Goal: Check status: Check status

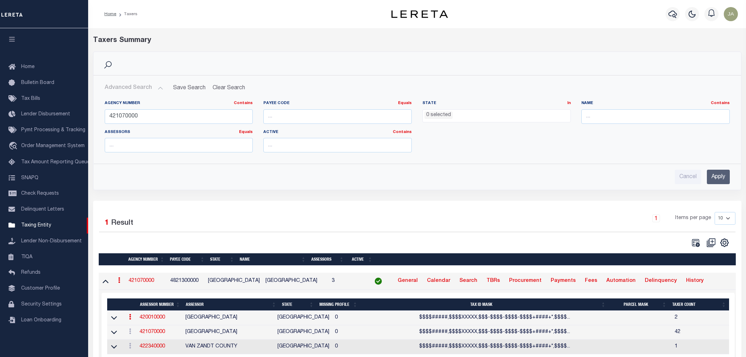
select select
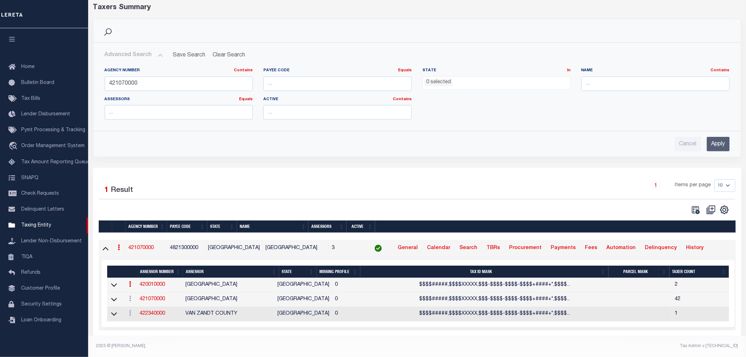
scroll to position [39, 0]
click at [113, 282] on icon at bounding box center [114, 284] width 6 height 7
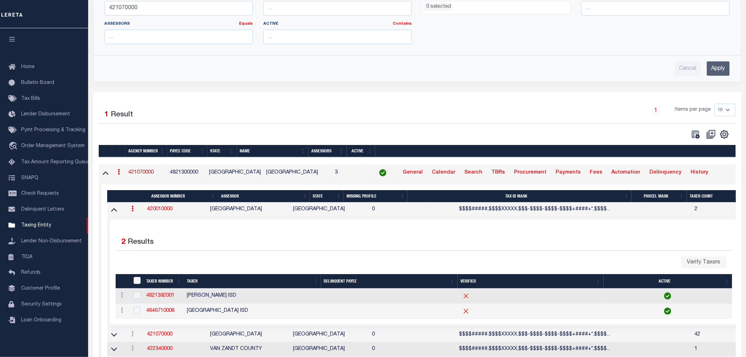
scroll to position [117, 0]
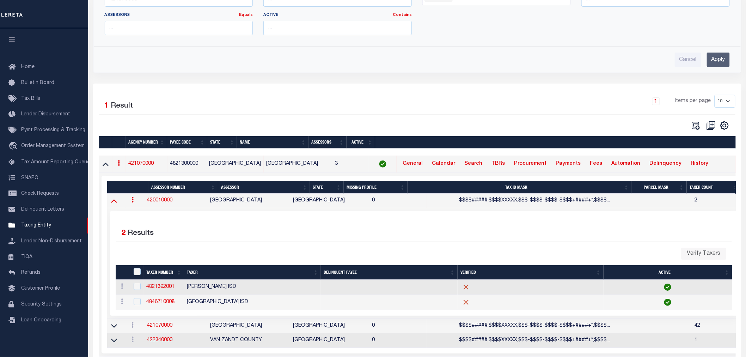
click at [116, 204] on icon at bounding box center [114, 200] width 6 height 7
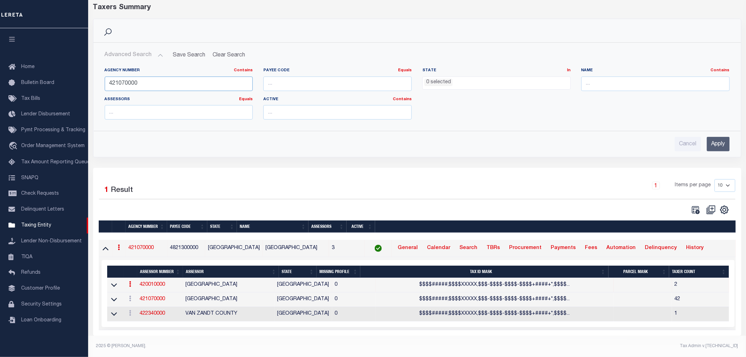
click at [160, 80] on input "421070000" at bounding box center [179, 84] width 148 height 14
type input "420010000"
click at [715, 139] on input "Apply" at bounding box center [718, 144] width 23 height 14
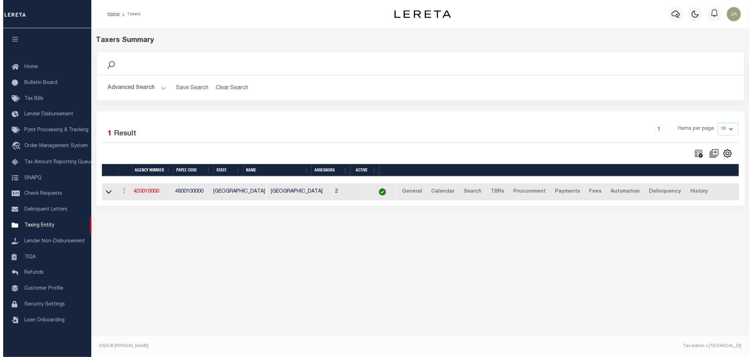
scroll to position [0, 0]
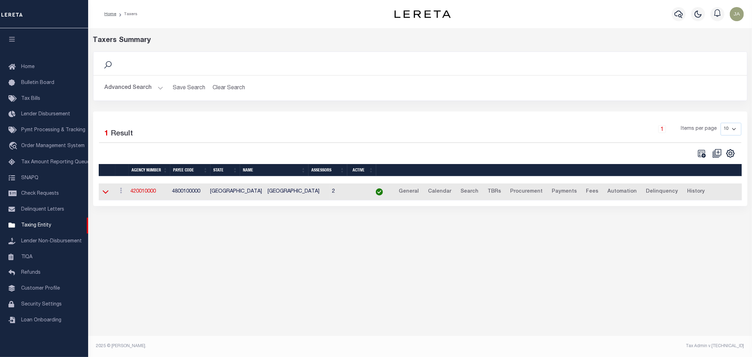
click at [103, 194] on icon at bounding box center [106, 191] width 6 height 7
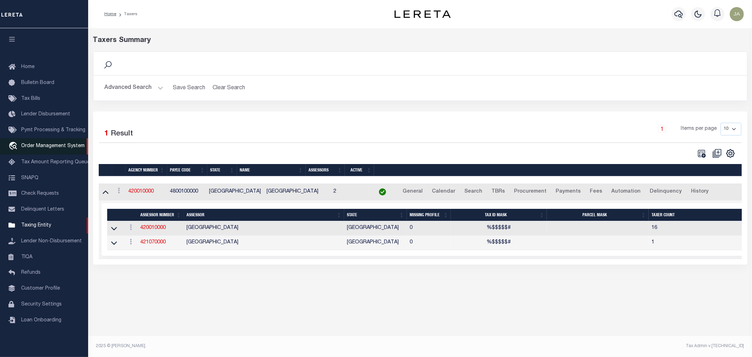
click at [43, 146] on span "Order Management System" at bounding box center [52, 146] width 63 height 5
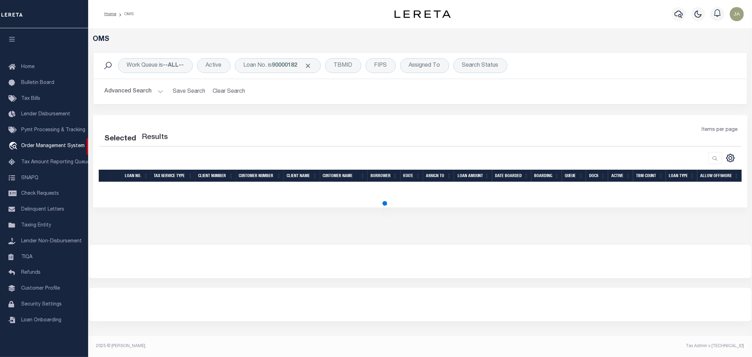
select select "200"
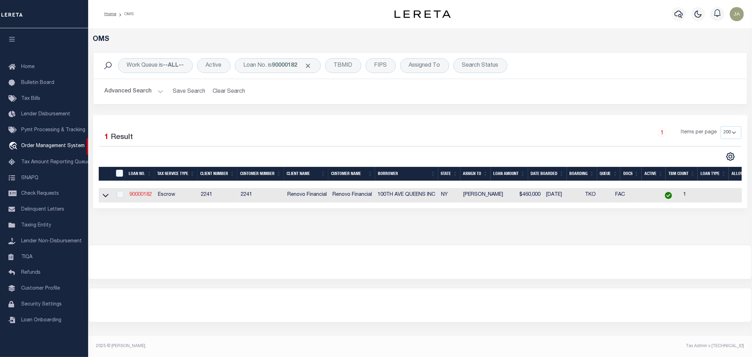
click at [142, 195] on link "90000182" at bounding box center [140, 194] width 23 height 5
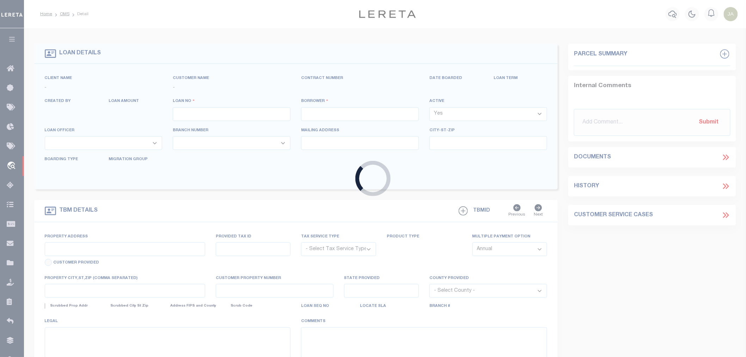
type input "90000182"
type input "100TH AVE QUEENS INC"
select select
select select "400"
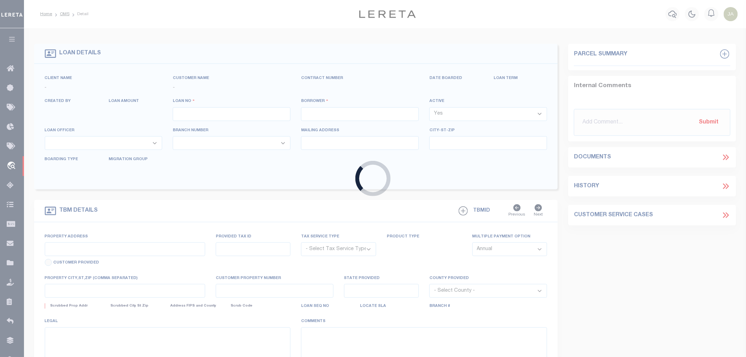
select select "Escrow"
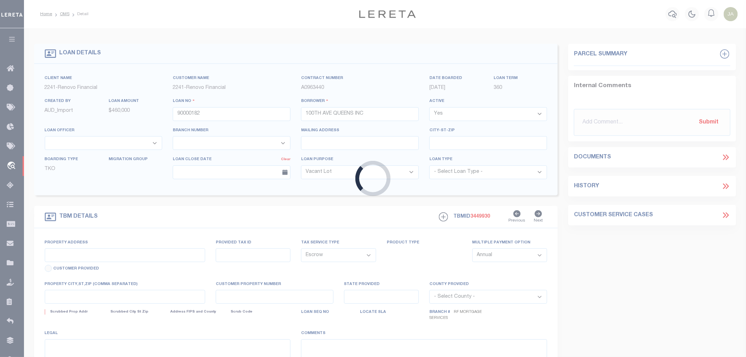
type input "20118 [GEOGRAPHIC_DATA]"
type input "[PERSON_NAME], NY 11423"
type input "a0kUS00000C89aJ"
type input "NY"
select select
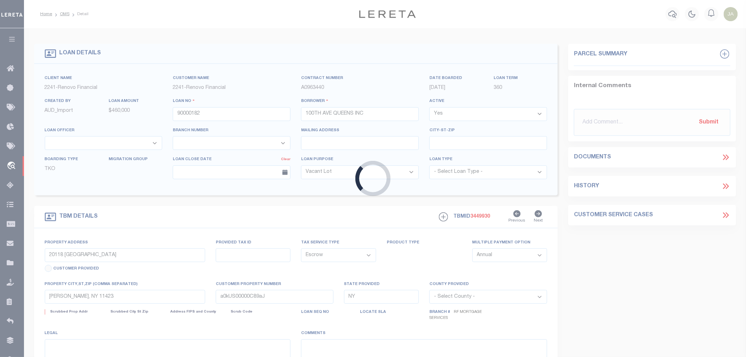
select select "25067"
select select "4"
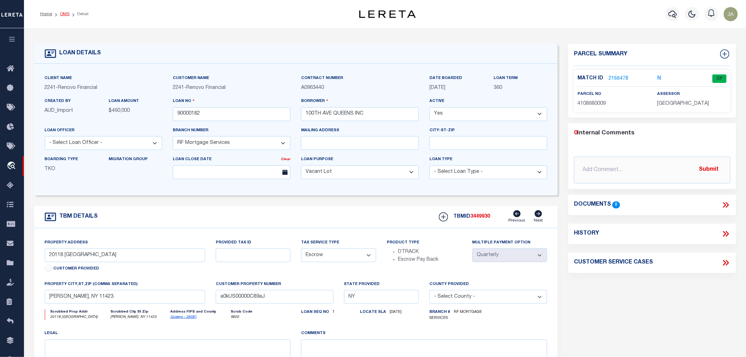
click at [65, 13] on link "OMS" at bounding box center [65, 14] width 10 height 4
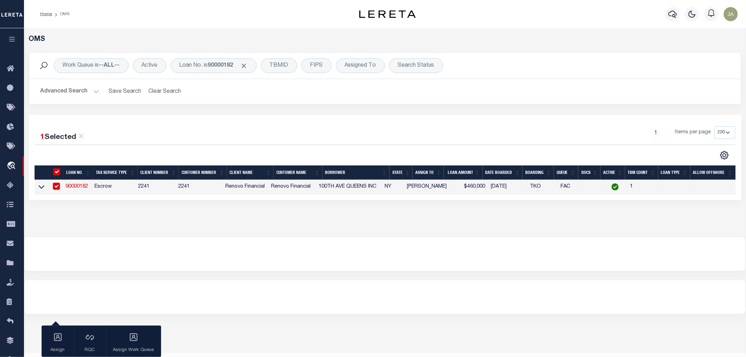
click at [93, 92] on button "Advanced Search" at bounding box center [70, 92] width 59 height 14
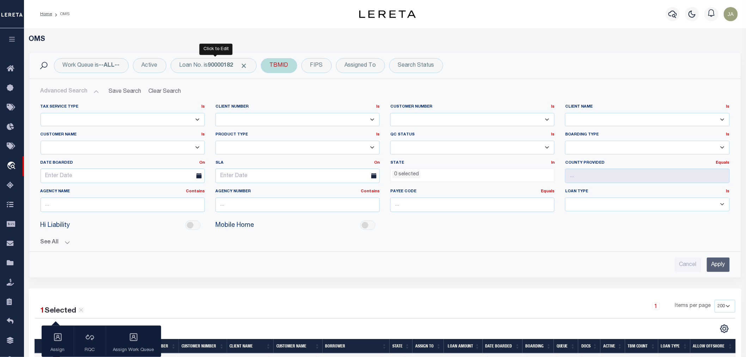
click at [244, 64] on span "Click to Remove" at bounding box center [244, 65] width 7 height 7
click at [96, 89] on button "Advanced Search" at bounding box center [70, 92] width 59 height 14
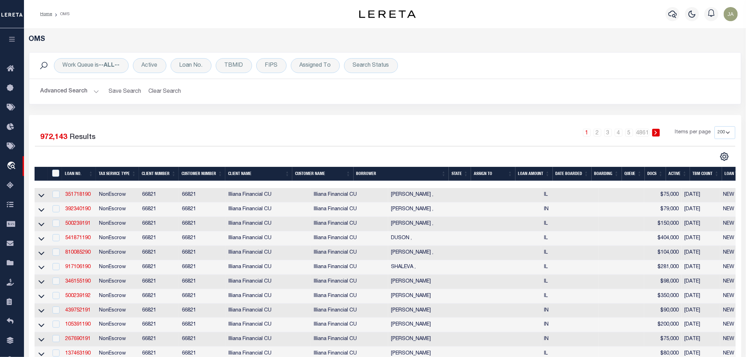
click at [97, 93] on button "Advanced Search" at bounding box center [70, 92] width 59 height 14
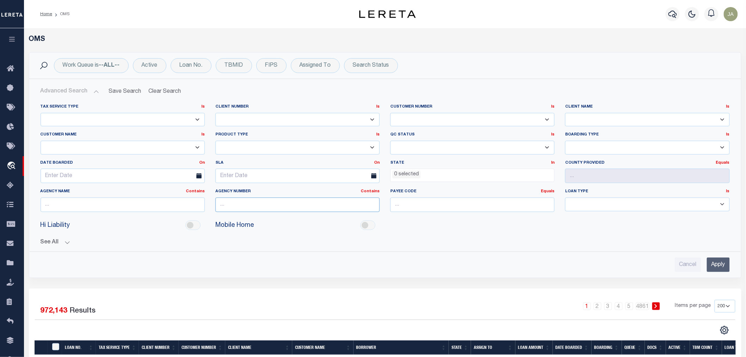
click at [226, 211] on input "text" at bounding box center [297, 204] width 164 height 14
type input "420010000"
click at [713, 265] on input "Apply" at bounding box center [718, 264] width 23 height 14
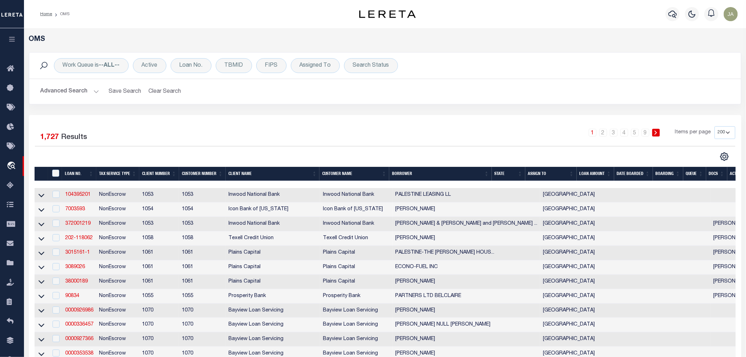
scroll to position [39, 0]
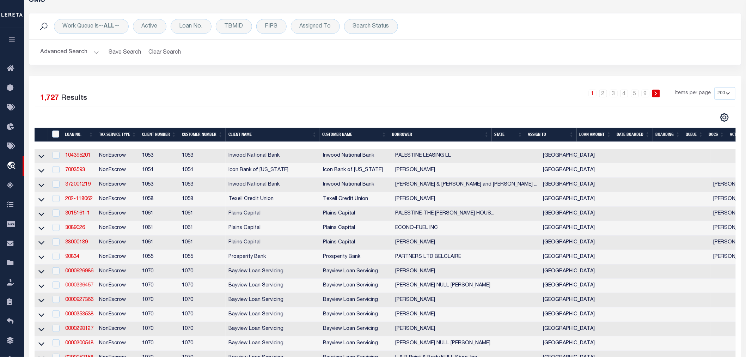
click at [73, 287] on link "0000336457" at bounding box center [79, 285] width 28 height 5
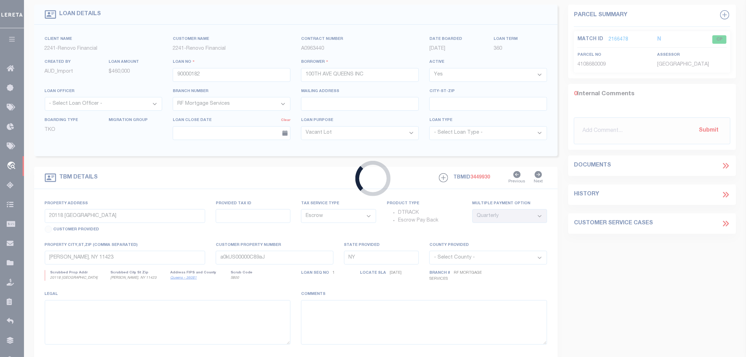
type input "0000336457"
type input "[PERSON_NAME] NULL [PERSON_NAME]"
select select "False"
select select
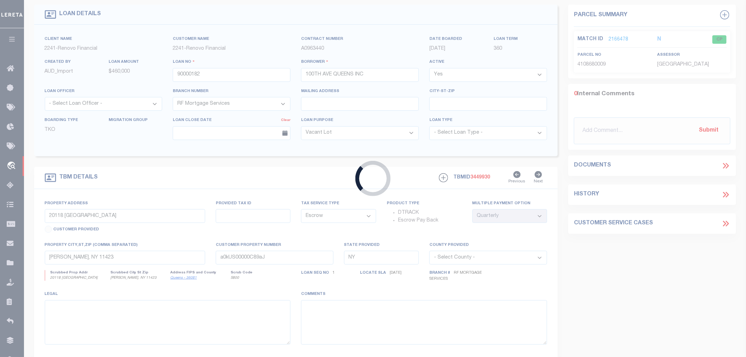
select select "NonEscrow"
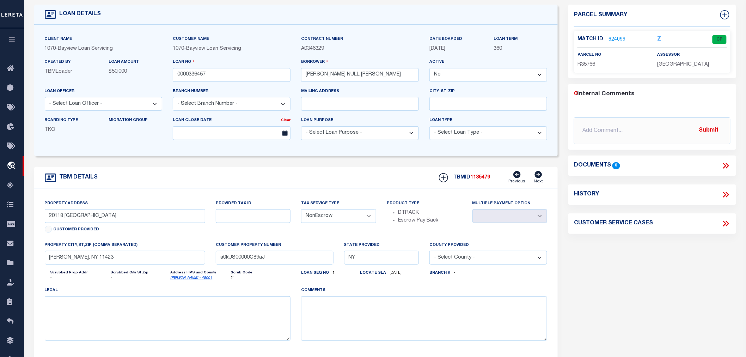
type input "[STREET_ADDRESS][PERSON_NAME]"
type input "R35766"
select select
type input "PALESTINE [GEOGRAPHIC_DATA] 758010000"
type input "[GEOGRAPHIC_DATA]"
